Goal: Browse casually

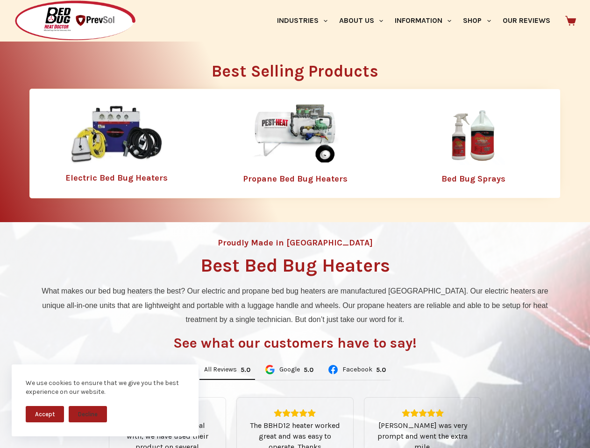
click at [295, 224] on div "Proudly Made in [GEOGRAPHIC_DATA] Best Bed Bug Heaters What makes our bed bug h…" at bounding box center [295, 397] width 590 height 351
click at [45, 414] on button "Accept" at bounding box center [45, 414] width 38 height 16
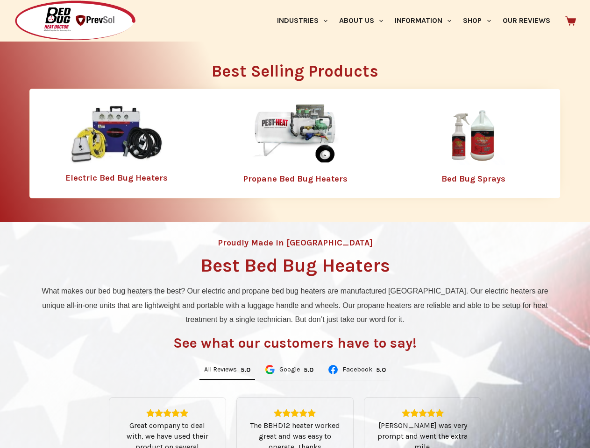
click at [88, 414] on button "Decline" at bounding box center [88, 421] width 38 height 16
click at [305, 21] on link "Industries" at bounding box center [302, 21] width 62 height 42
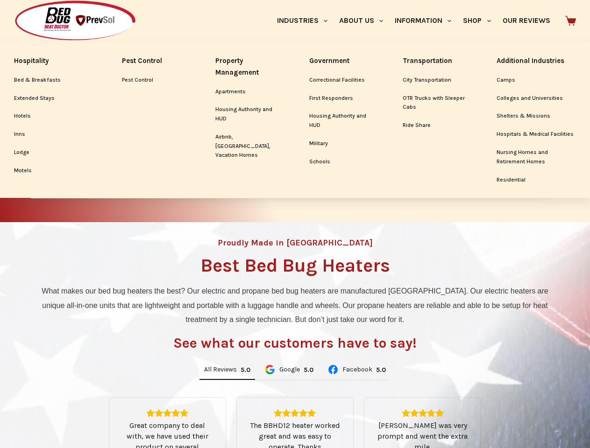
click at [365, 21] on link "About Us" at bounding box center [361, 21] width 56 height 42
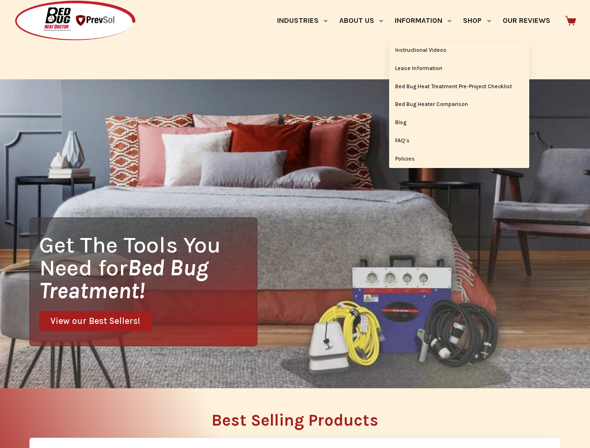
click at [427, 21] on link "Information" at bounding box center [423, 21] width 68 height 42
click at [480, 21] on link "Shop" at bounding box center [476, 21] width 39 height 42
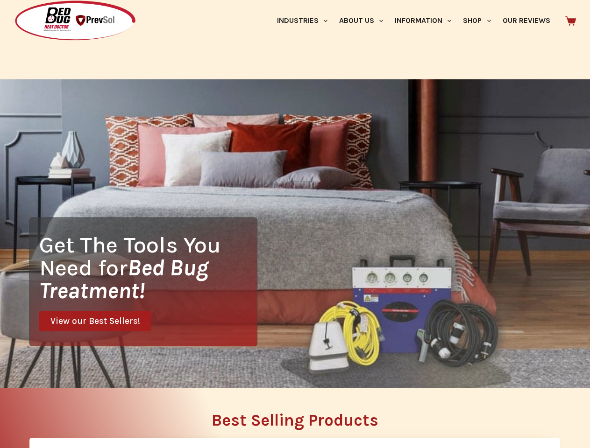
click at [227, 370] on div "Get The Tools You Need for Bed Bug Treatment! View our Best Sellers!" at bounding box center [295, 233] width 590 height 309
click at [289, 370] on div "Get The Tools You Need for Bed Bug Treatment! View our Best Sellers!" at bounding box center [295, 233] width 590 height 309
